Goal: Find specific page/section: Find specific page/section

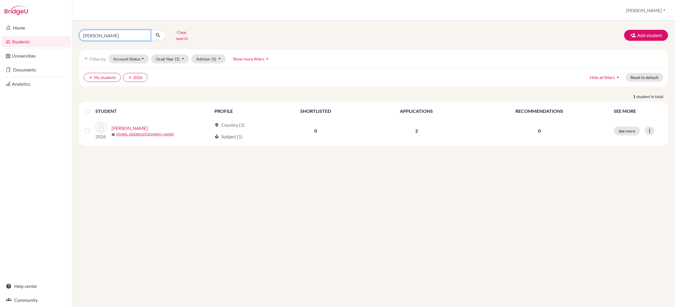
click at [111, 34] on input "[PERSON_NAME]" at bounding box center [115, 35] width 72 height 11
type input "m"
type input "Huq"
click at [206, 54] on button "Advisor (1)" at bounding box center [208, 58] width 34 height 9
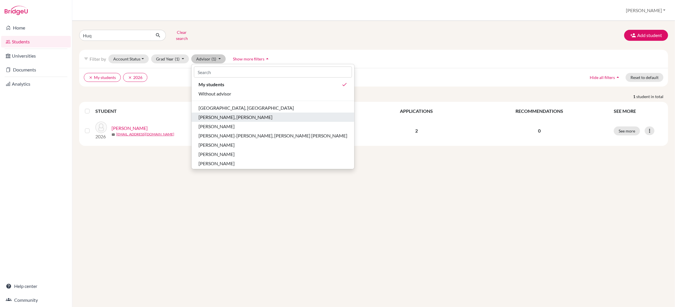
click at [210, 114] on span "[PERSON_NAME], [PERSON_NAME]" at bounding box center [235, 117] width 74 height 7
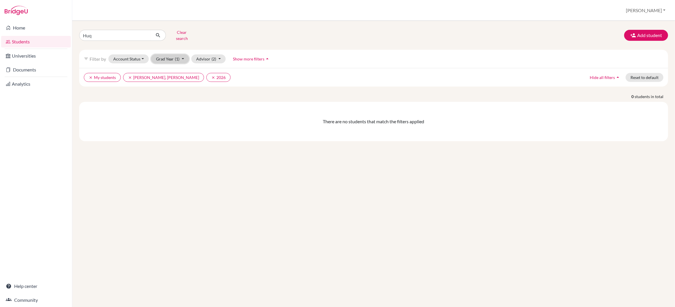
click at [179, 56] on span "(1)" at bounding box center [177, 58] width 5 height 5
click at [176, 105] on div "2025" at bounding box center [168, 108] width 20 height 7
click at [181, 55] on button "Grad Year (2)" at bounding box center [170, 58] width 38 height 9
click at [175, 114] on div "2024" at bounding box center [168, 117] width 20 height 7
click at [156, 32] on icon "submit" at bounding box center [158, 35] width 6 height 6
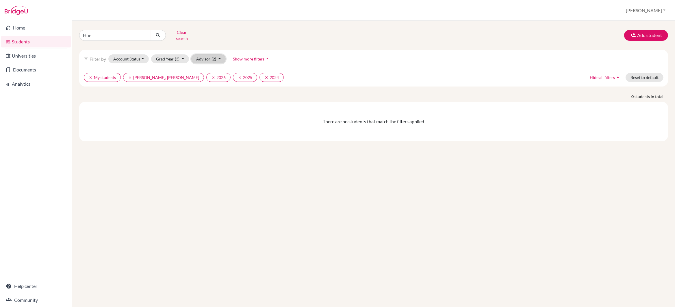
click at [218, 56] on button "Advisor (2)" at bounding box center [208, 58] width 34 height 9
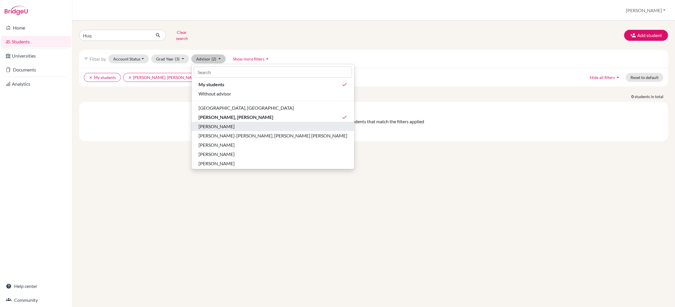
click at [226, 123] on span "[PERSON_NAME]" at bounding box center [216, 126] width 36 height 7
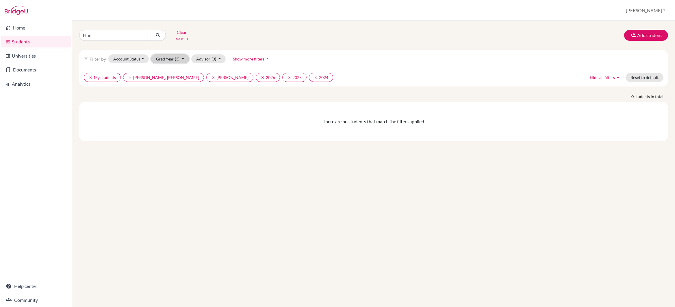
click at [169, 54] on button "Grad Year (3)" at bounding box center [170, 58] width 38 height 9
click at [174, 123] on div "2023" at bounding box center [168, 126] width 20 height 7
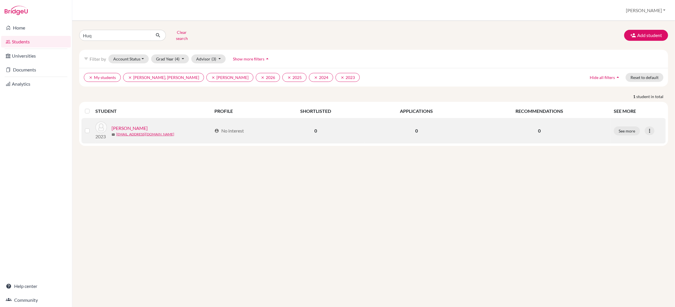
click at [125, 125] on link "[PERSON_NAME]" at bounding box center [130, 128] width 36 height 7
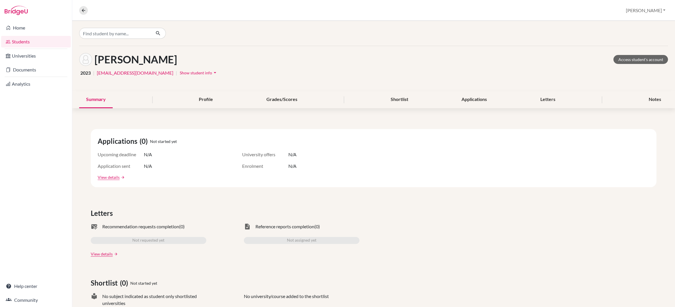
click at [182, 71] on span "Show student info" at bounding box center [196, 72] width 32 height 5
